Goal: Information Seeking & Learning: Learn about a topic

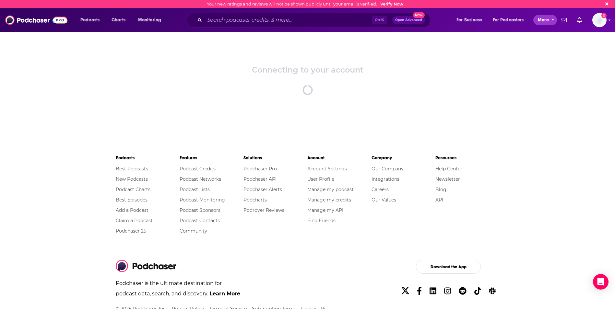
click at [547, 21] on span "More" at bounding box center [543, 20] width 11 height 9
click at [92, 21] on span "Podcasts" at bounding box center [89, 20] width 19 height 9
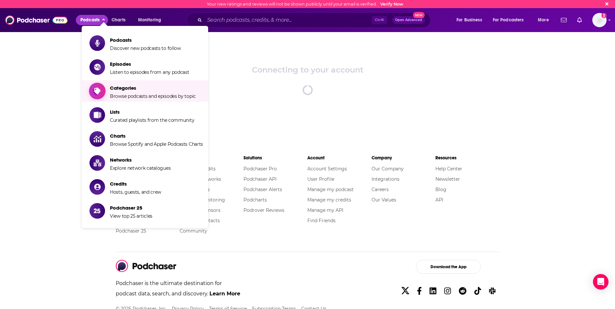
click at [144, 93] on span "Categories Browse podcasts and episodes by topic" at bounding box center [153, 91] width 86 height 16
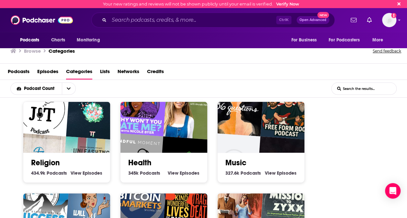
scroll to position [187, 0]
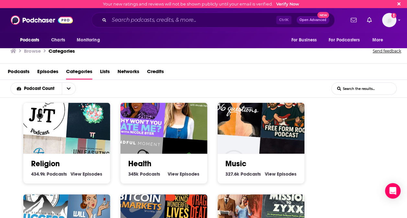
click at [10, 163] on div "Society 1.3m Society Podcasts View Society Episodes Culture 1.3m Culture Podcas…" at bounding box center [203, 194] width 407 height 567
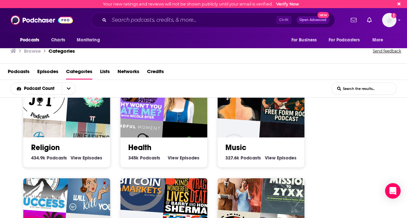
scroll to position [0, 0]
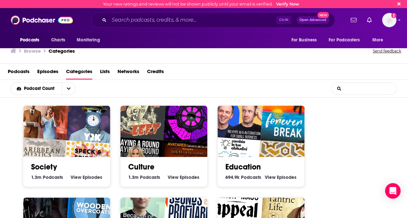
click at [359, 87] on input "List Search Input" at bounding box center [364, 89] width 65 height 12
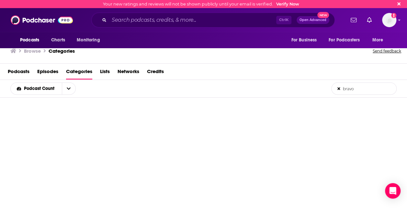
type input "bravo"
click at [393, 109] on div at bounding box center [203, 103] width 407 height 285
click at [340, 89] on icon at bounding box center [339, 89] width 3 height 4
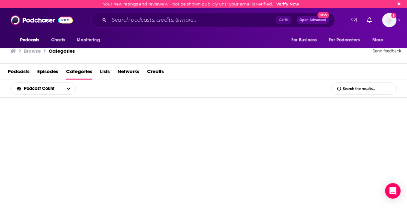
click at [350, 88] on input "List Search Input" at bounding box center [364, 89] width 65 height 12
type input "reality tv"
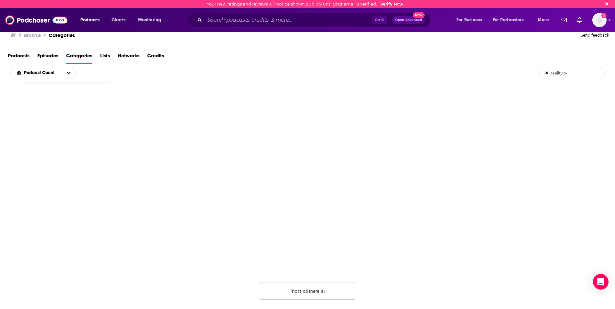
scroll to position [90, 0]
